Goal: Entertainment & Leisure: Consume media (video, audio)

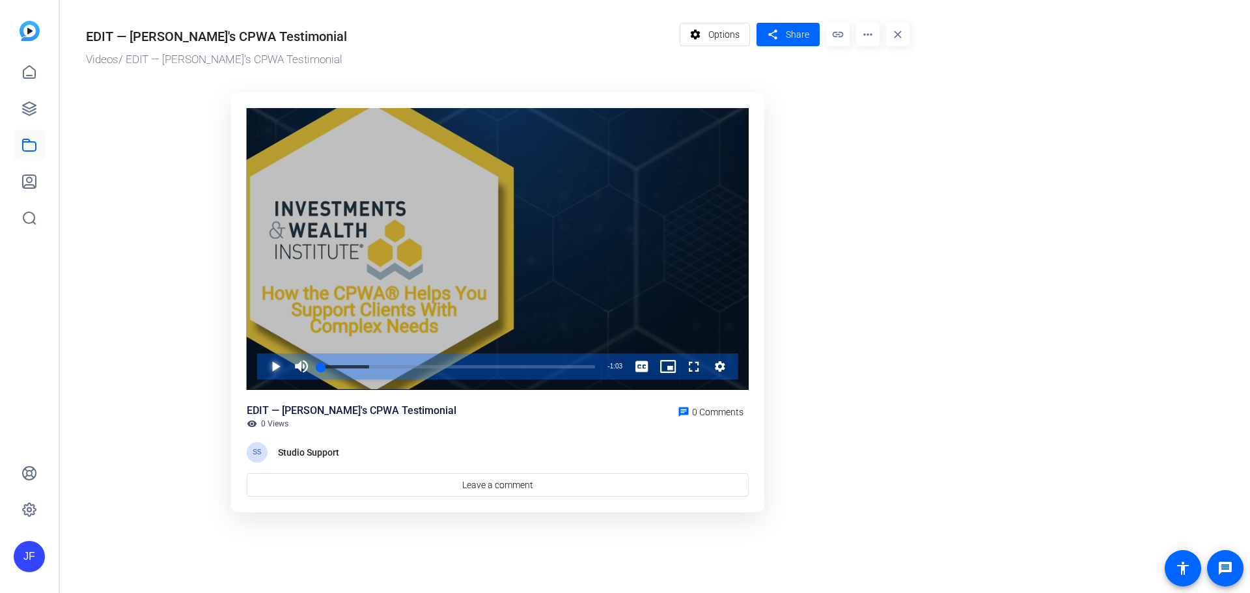
click at [262, 364] on span "Video Player" at bounding box center [262, 367] width 0 height 26
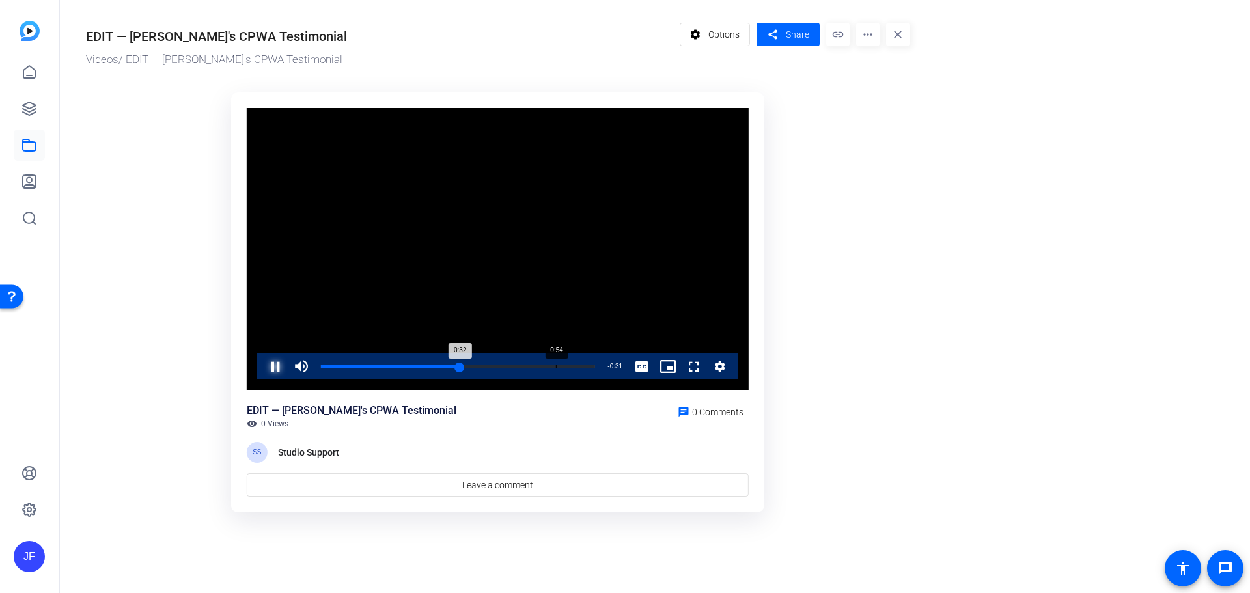
click at [556, 367] on div "0:54" at bounding box center [556, 366] width 1 height 3
click at [562, 367] on div "Loaded : 100.00% 0:55 0:52" at bounding box center [458, 366] width 274 height 3
click at [554, 367] on div "Loaded : 100.00% 0:56 0:57" at bounding box center [458, 366] width 274 height 3
drag, startPoint x: 572, startPoint y: 365, endPoint x: 301, endPoint y: 370, distance: 271.6
click at [301, 370] on div "Play Unmute 0% Current Time 0:00 / Duration 1:03 Loaded : 100.00% 0:00 0:00 Str…" at bounding box center [497, 367] width 481 height 26
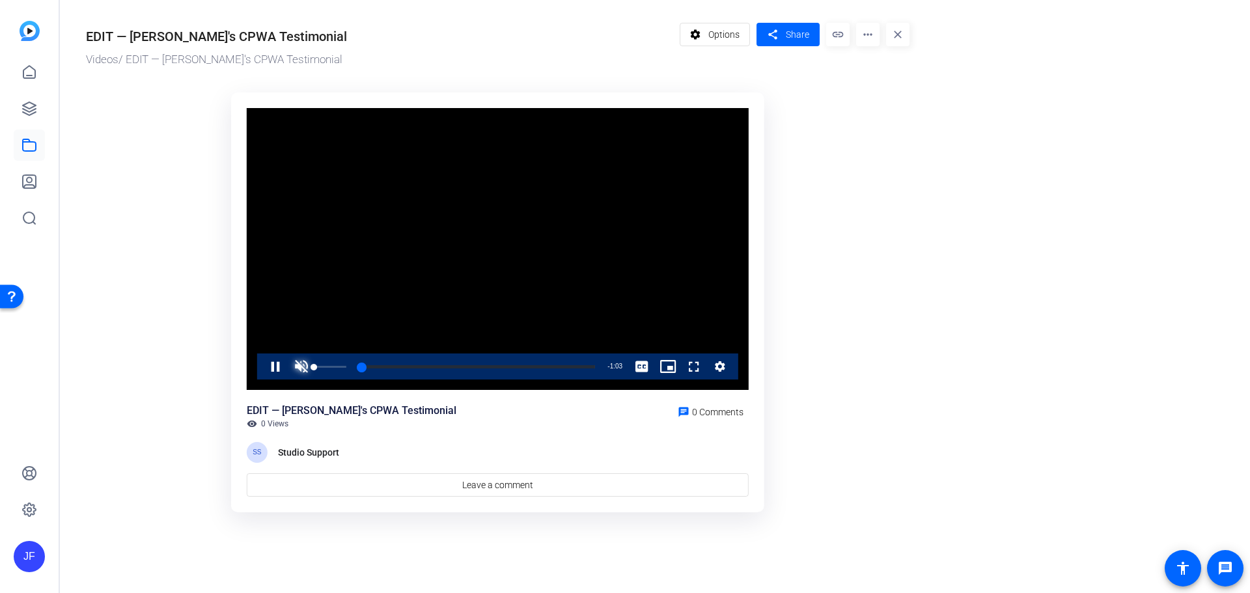
click at [307, 368] on span "Video Player" at bounding box center [302, 367] width 26 height 26
click at [262, 369] on span "Video Player" at bounding box center [262, 367] width 0 height 26
drag, startPoint x: 345, startPoint y: 367, endPoint x: 311, endPoint y: 368, distance: 34.5
click at [311, 368] on div "Play Unmute 0% Current Time 0:00 / Duration 1:03 Loaded : 100.00% 0:00 0:00 Str…" at bounding box center [497, 367] width 481 height 26
click at [262, 365] on span "Video Player" at bounding box center [262, 367] width 0 height 26
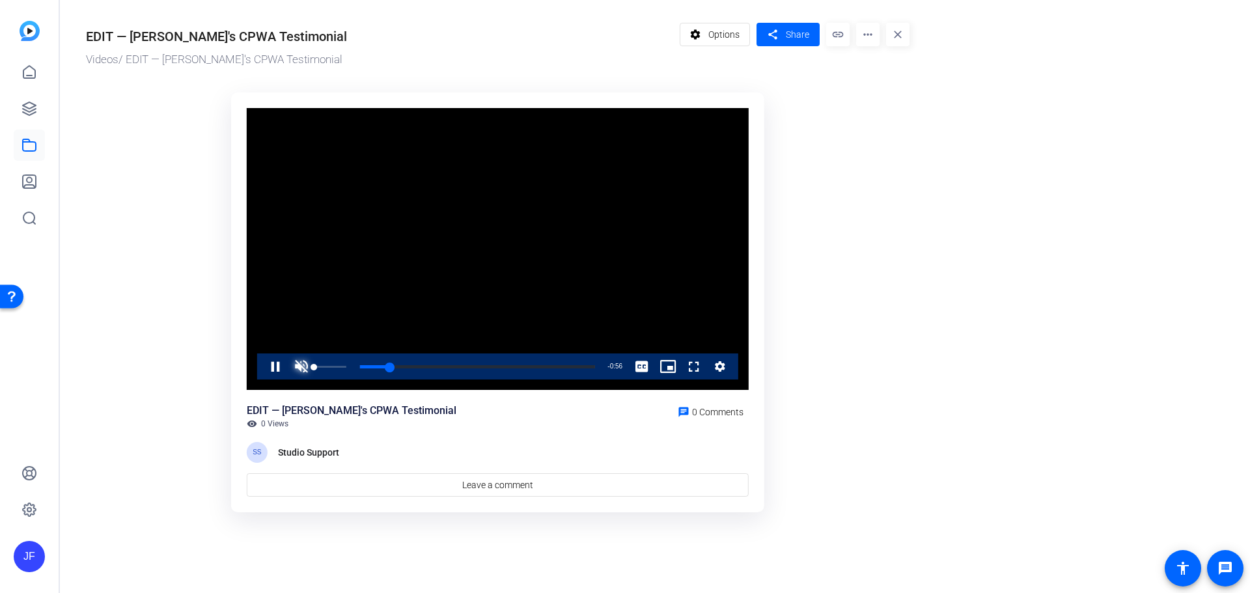
click at [293, 367] on span "Video Player" at bounding box center [302, 367] width 26 height 26
click at [262, 363] on span "Video Player" at bounding box center [262, 367] width 0 height 26
click at [359, 367] on div "0:08" at bounding box center [359, 366] width 1 height 3
click at [262, 369] on span "Video Player" at bounding box center [262, 367] width 0 height 26
click at [374, 365] on div "Loaded : 100.00% 0:05 0:10" at bounding box center [458, 366] width 274 height 3
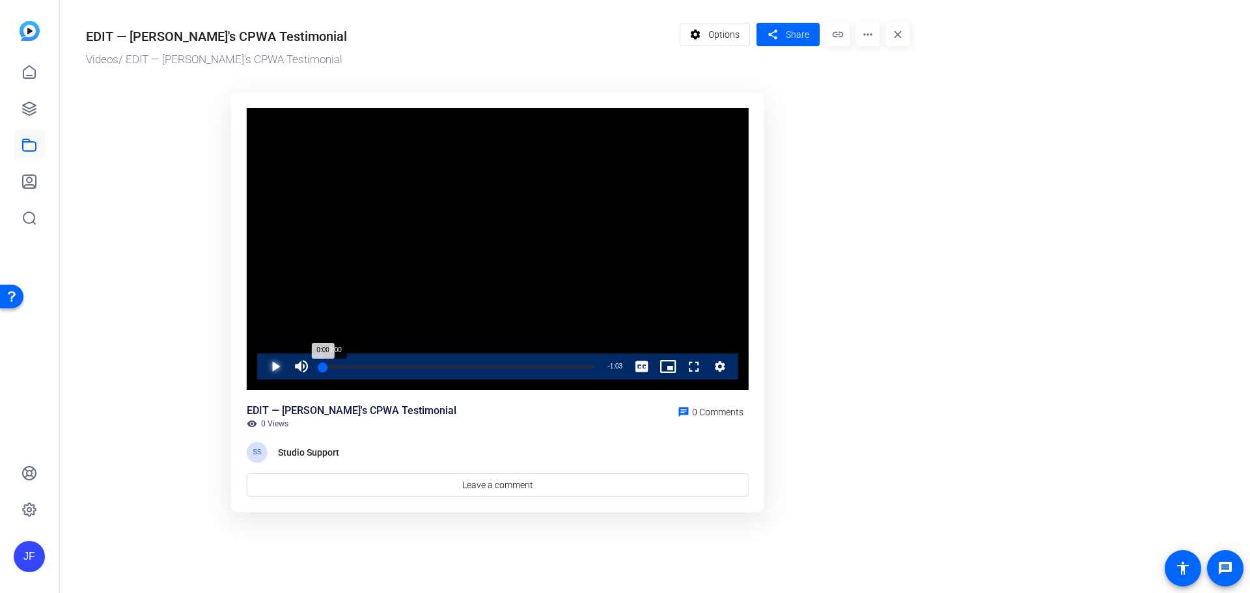
click at [323, 367] on div "Loaded : 100.00% 0:00 0:00" at bounding box center [458, 366] width 274 height 3
click at [262, 368] on span "Video Player" at bounding box center [262, 367] width 0 height 26
